Goal: Task Accomplishment & Management: Complete application form

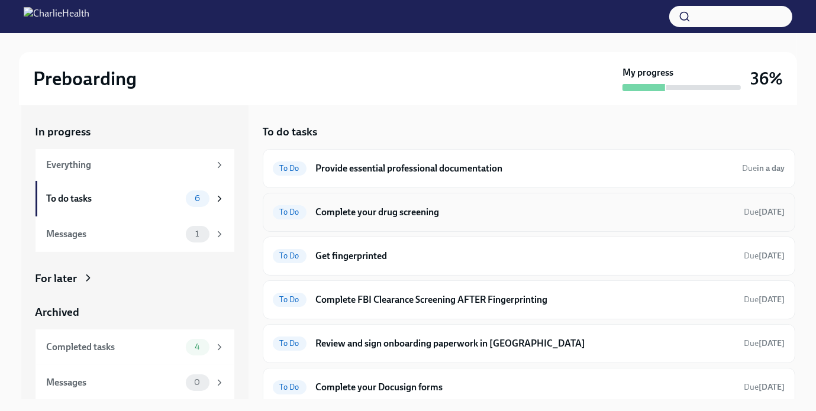
click at [379, 210] on h6 "Complete your drug screening" at bounding box center [525, 212] width 419 height 13
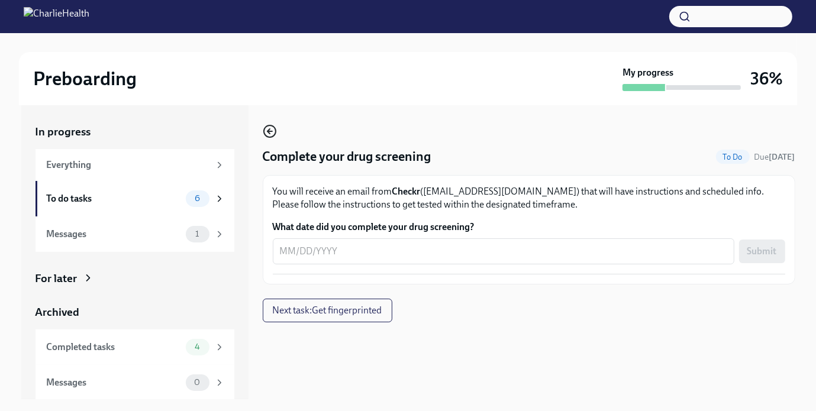
click at [268, 133] on icon "button" at bounding box center [269, 131] width 2 height 5
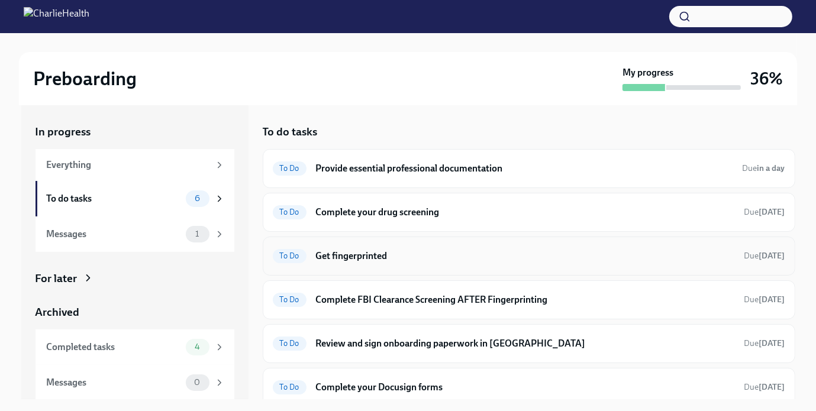
click at [336, 262] on div "To Do Get fingerprinted Due [DATE]" at bounding box center [529, 256] width 513 height 19
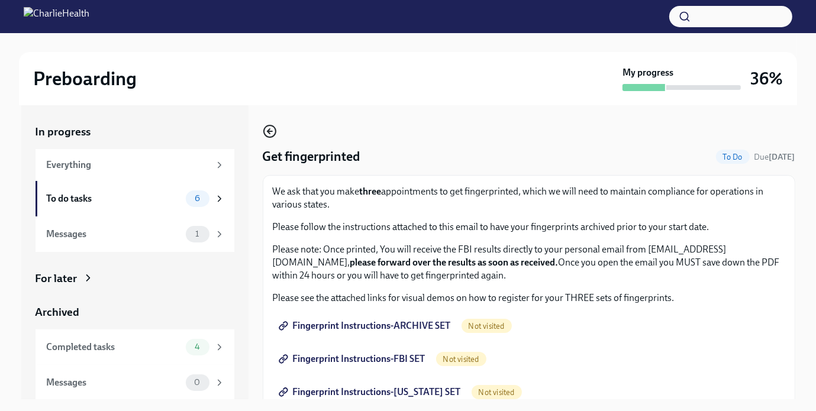
click at [270, 133] on icon "button" at bounding box center [269, 131] width 2 height 5
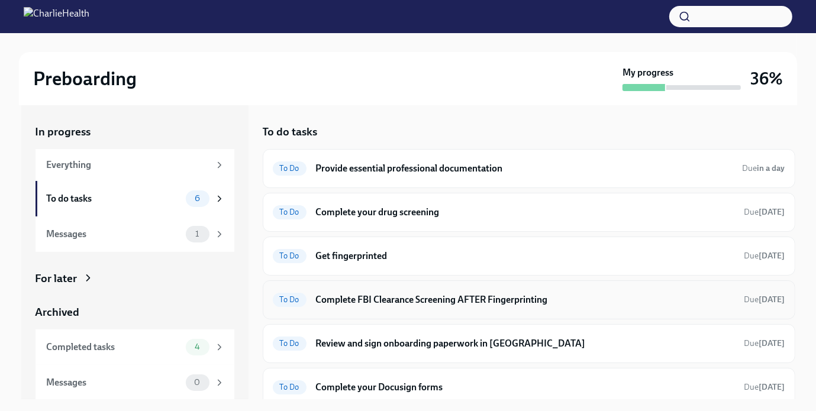
click at [381, 294] on h6 "Complete FBI Clearance Screening AFTER Fingerprinting" at bounding box center [525, 300] width 419 height 13
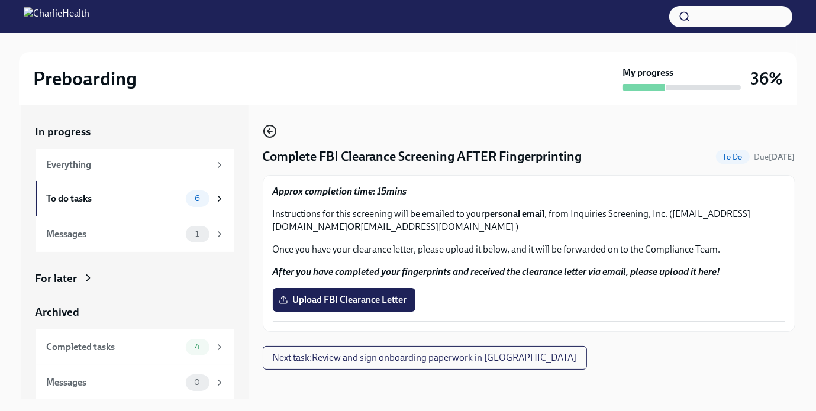
click at [273, 132] on icon "button" at bounding box center [270, 131] width 14 height 14
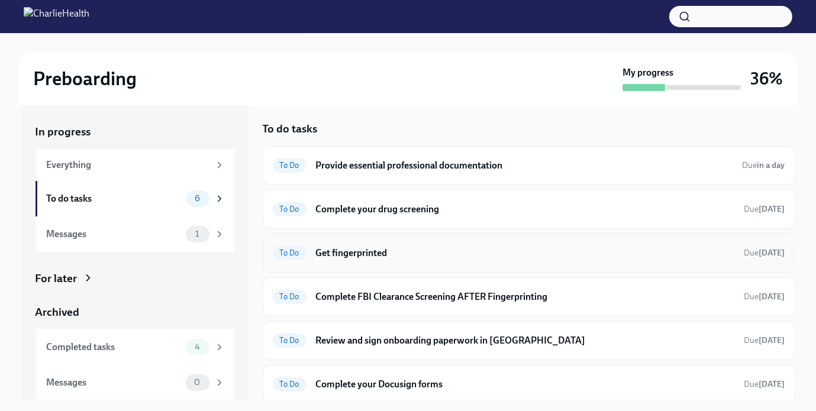
scroll to position [5, 0]
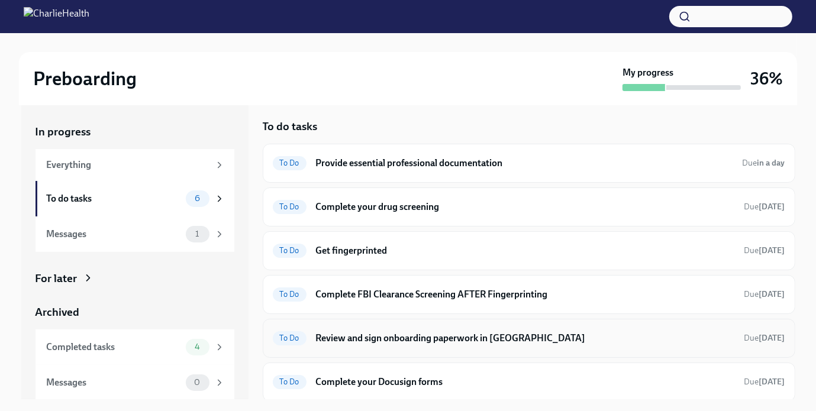
click at [448, 339] on h6 "Review and sign onboarding paperwork in [GEOGRAPHIC_DATA]" at bounding box center [525, 338] width 419 height 13
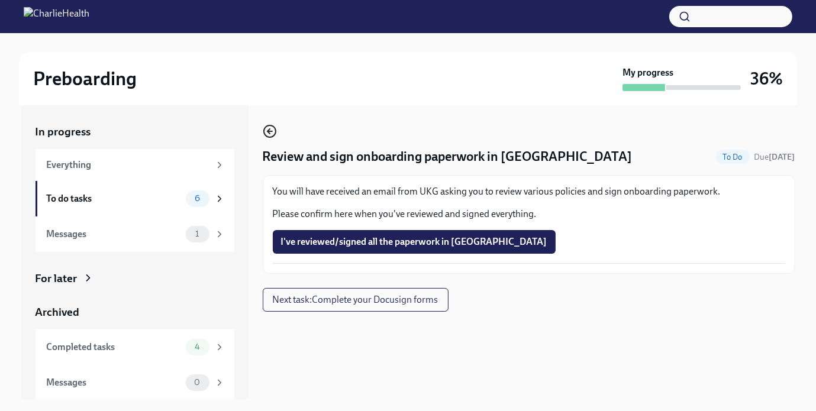
click at [270, 134] on icon "button" at bounding box center [269, 131] width 2 height 5
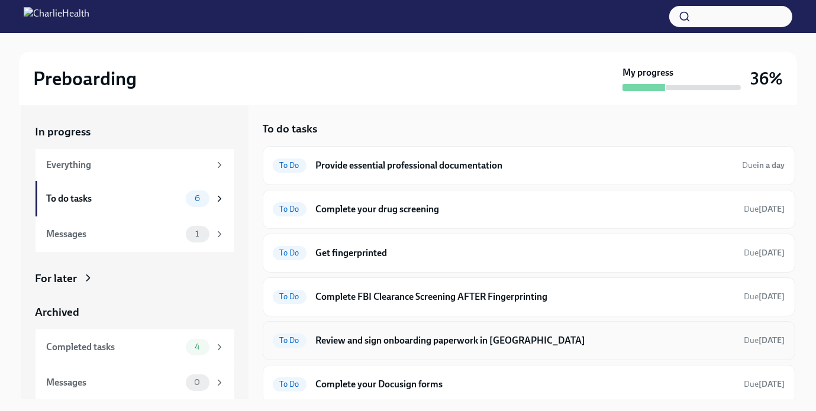
scroll to position [5, 0]
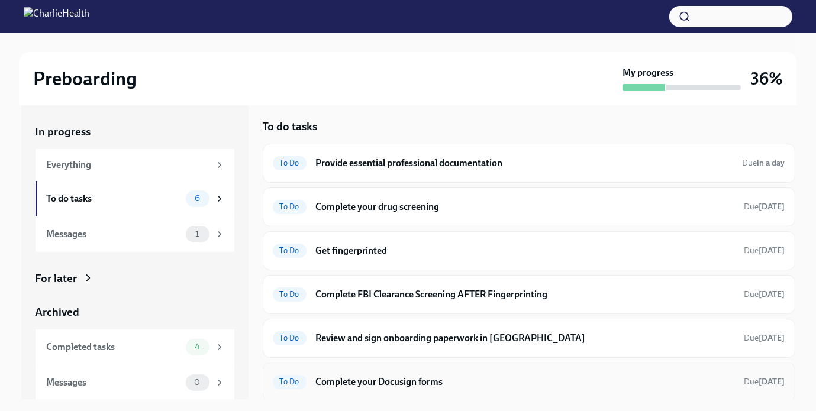
click at [392, 376] on h6 "Complete your Docusign forms" at bounding box center [525, 382] width 419 height 13
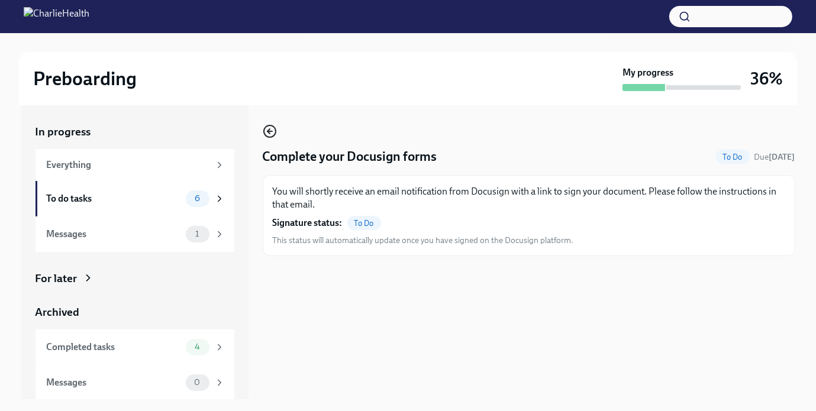
click at [270, 134] on icon "button" at bounding box center [269, 131] width 2 height 5
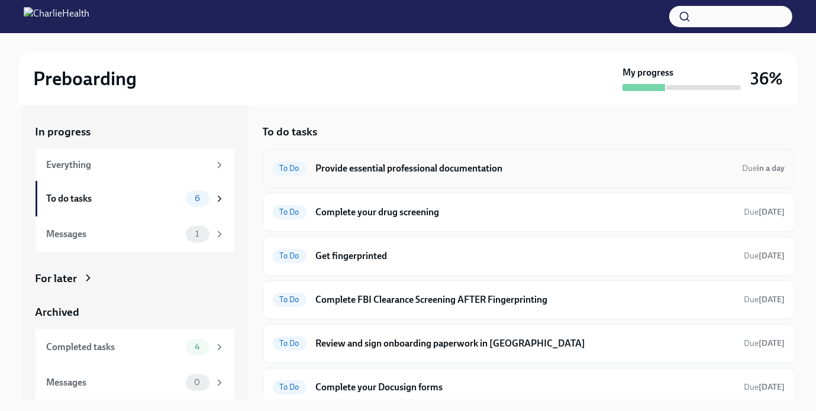
click at [416, 170] on h6 "Provide essential professional documentation" at bounding box center [524, 168] width 417 height 13
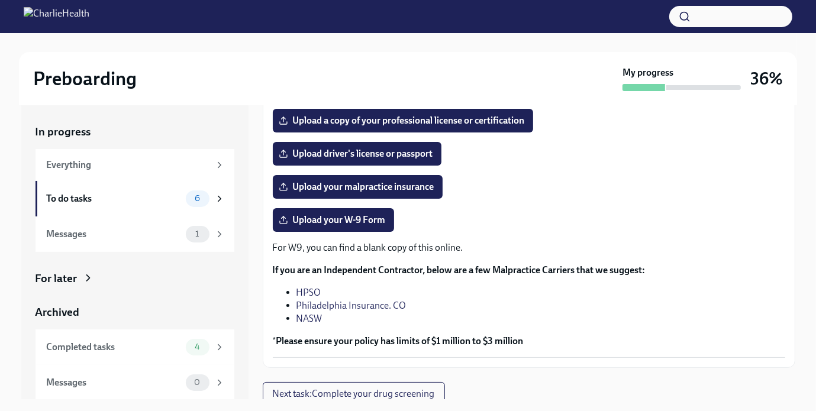
scroll to position [237, 0]
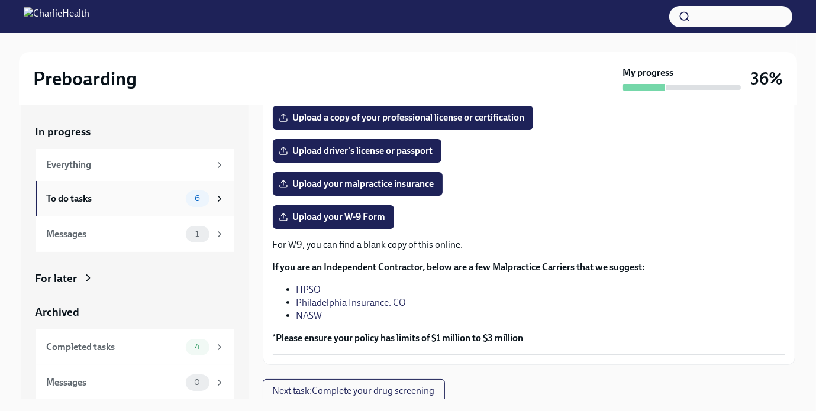
click at [159, 207] on div "To do tasks 6" at bounding box center [136, 199] width 178 height 17
